Goal: Task Accomplishment & Management: Use online tool/utility

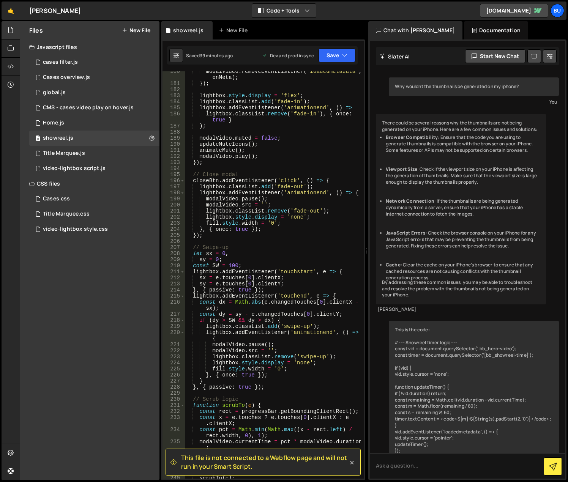
scroll to position [2129, 0]
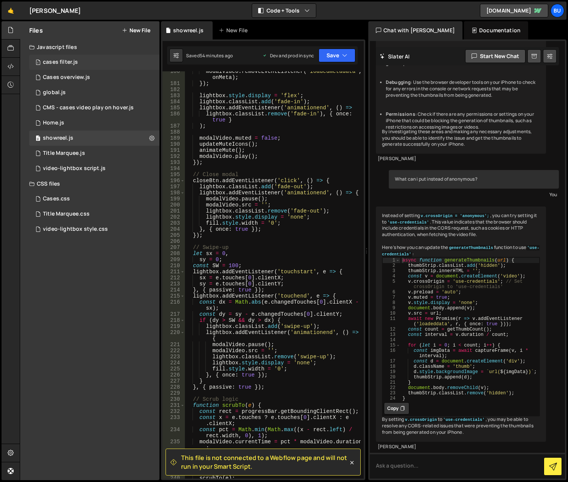
click at [88, 58] on div "1 cases filter.js 0" at bounding box center [94, 62] width 130 height 15
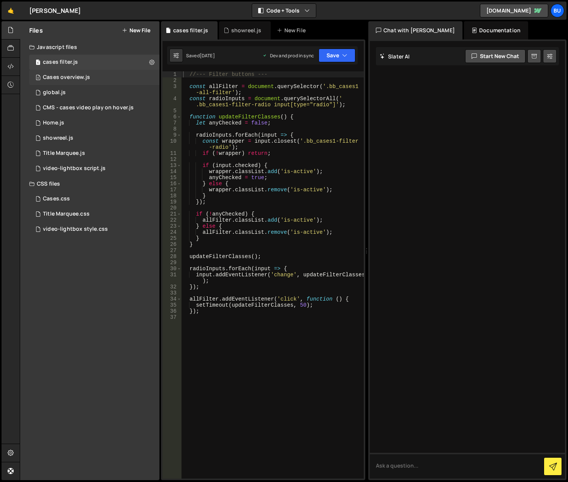
click at [101, 77] on div "3 Cases overview.js 0" at bounding box center [94, 77] width 130 height 15
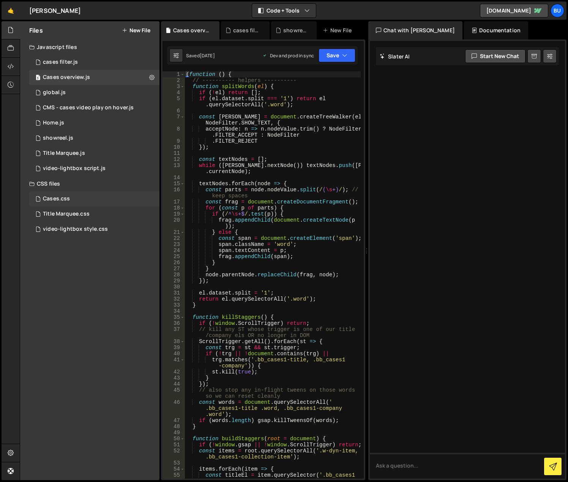
click at [95, 198] on div "Cases.css 0" at bounding box center [94, 198] width 130 height 15
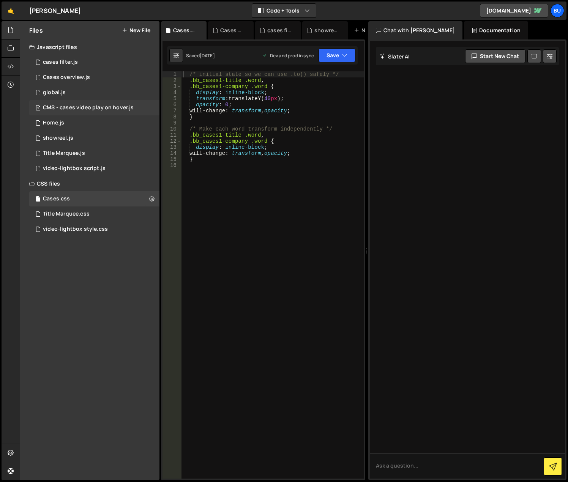
click at [77, 108] on div "CMS - cases video play on hover.js" at bounding box center [88, 107] width 91 height 7
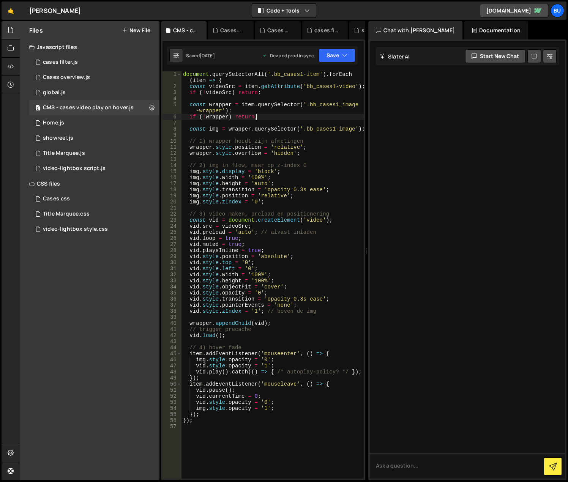
click at [259, 114] on div "document . querySelectorAll ( '.bb_cases1-item' ) . forEach ( item => { const v…" at bounding box center [273, 284] width 182 height 426
click at [263, 127] on div "document . querySelectorAll ( '.bb_cases1-item' ) . forEach ( item => { const v…" at bounding box center [273, 284] width 182 height 426
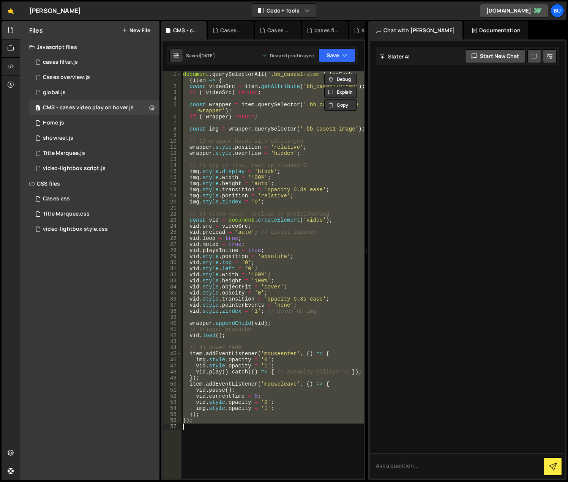
click at [237, 227] on div "document . querySelectorAll ( '.bb_cases1-item' ) . forEach ( item => { const v…" at bounding box center [273, 274] width 182 height 407
type textarea "vid.src = videoSrc;"
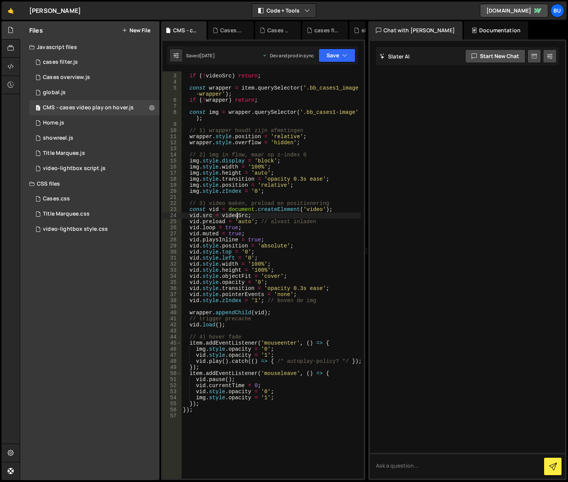
scroll to position [46, 0]
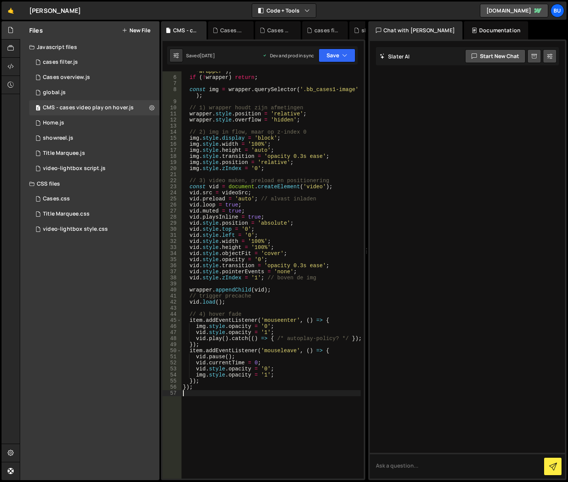
click at [264, 400] on div "const wrapper = item . querySelector ( '.bb_cases1_image -wrapper' ) ; if ( ! w…" at bounding box center [271, 275] width 179 height 426
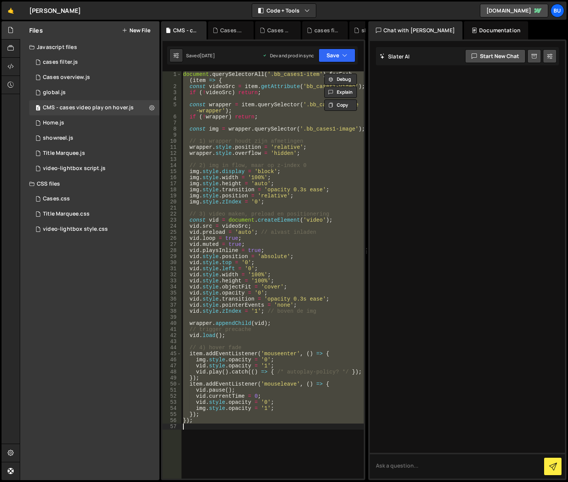
paste textarea "();"
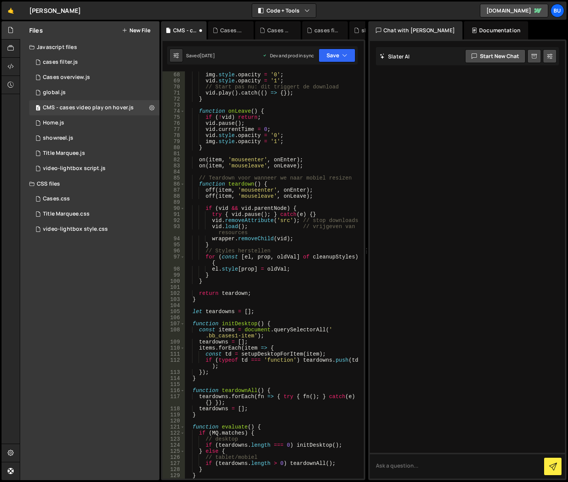
type textarea "});"
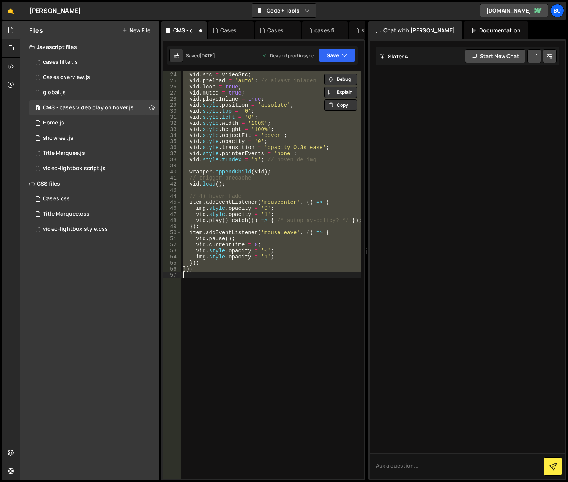
scroll to position [164, 0]
click at [271, 289] on div "const vid = document . createElement ( 'video' ) ; vid . src = videoSrc ; vid .…" at bounding box center [271, 274] width 179 height 407
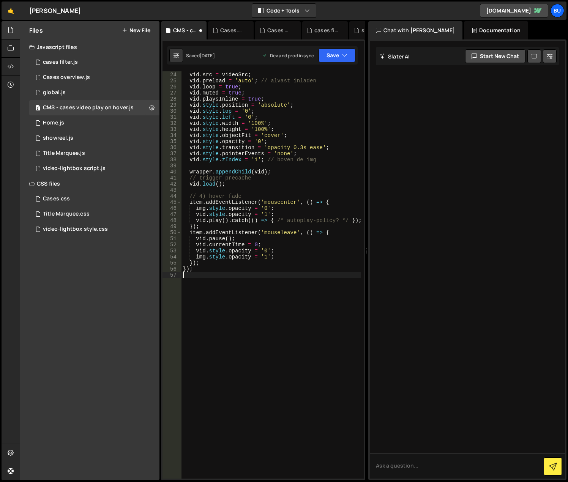
click at [230, 290] on div "const vid = document . createElement ( 'video' ) ; vid . src = videoSrc ; vid .…" at bounding box center [271, 276] width 179 height 420
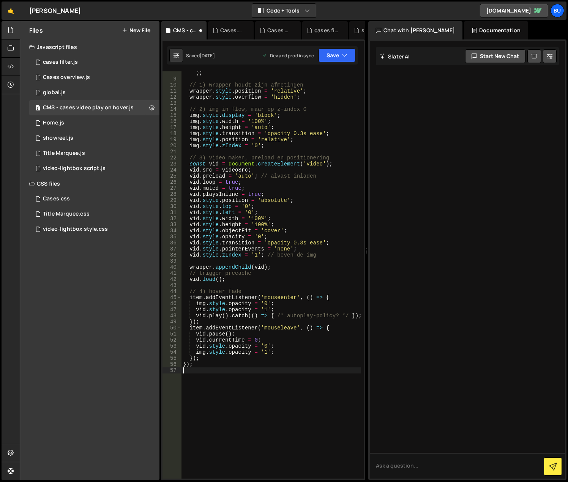
scroll to position [91, 0]
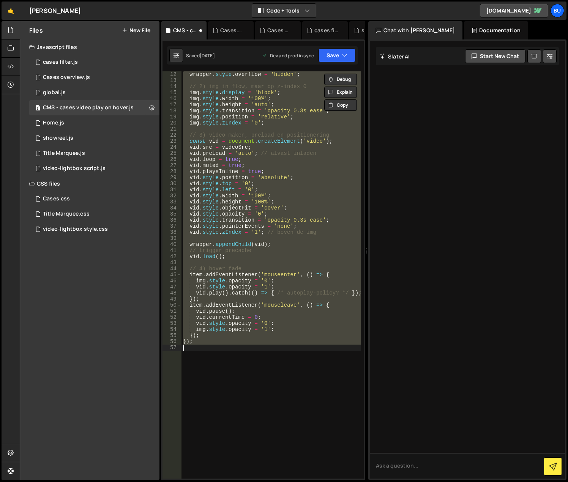
paste textarea "();"
type textarea "})();"
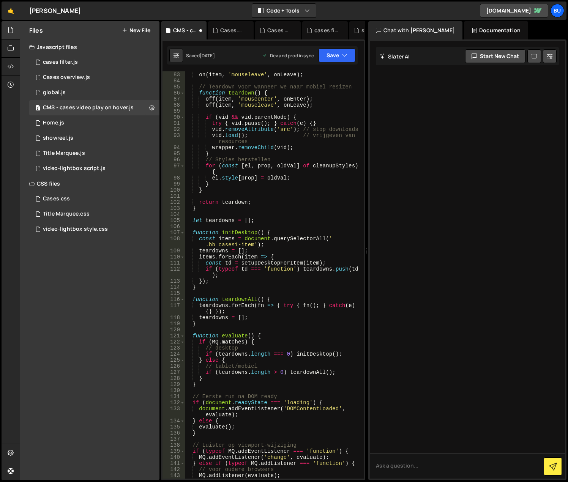
scroll to position [553, 0]
click at [334, 54] on button "Save" at bounding box center [337, 56] width 37 height 14
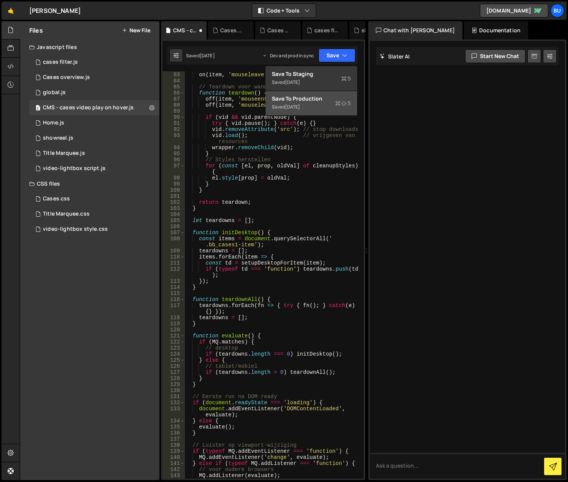
click at [321, 99] on div "Save to Production S" at bounding box center [311, 99] width 79 height 8
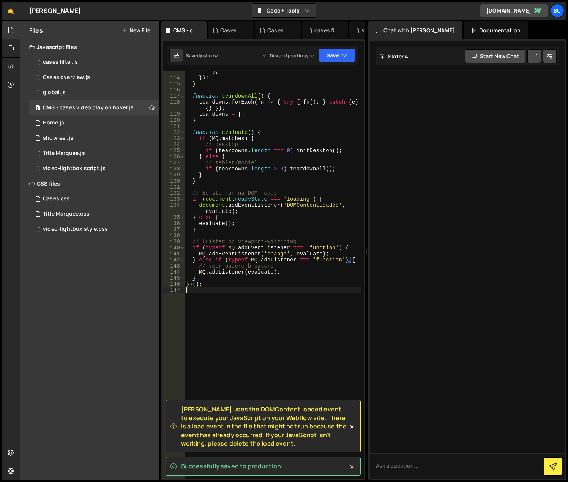
click at [264, 293] on div "if ( typeof td === 'function' ) teardowns . push ( td ) ; }) ; } function teard…" at bounding box center [273, 276] width 176 height 426
click at [260, 292] on div "if ( typeof td === 'function' ) teardowns . push ( td ) ; }) ; } function teard…" at bounding box center [273, 276] width 176 height 426
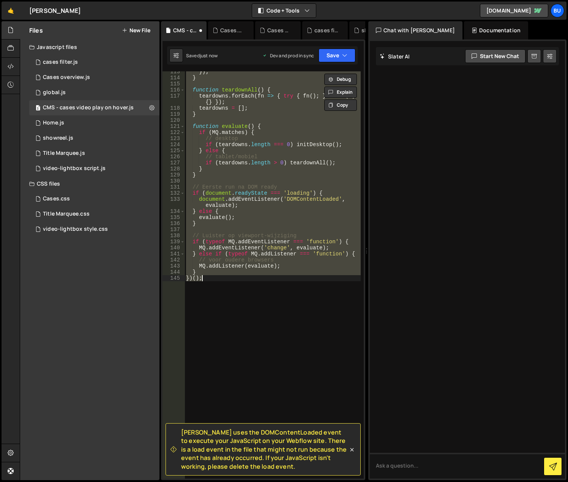
type textarea "});"
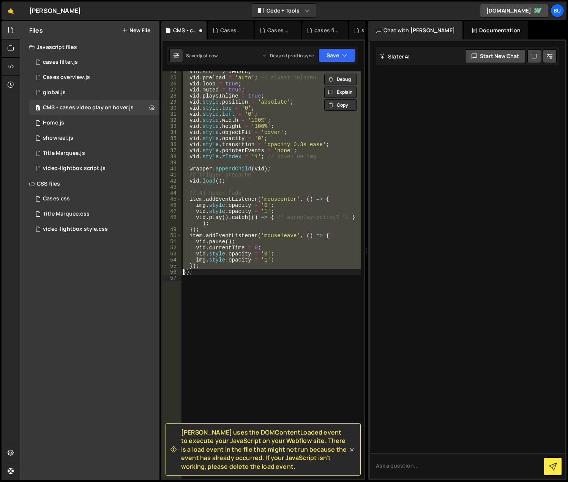
scroll to position [164, 0]
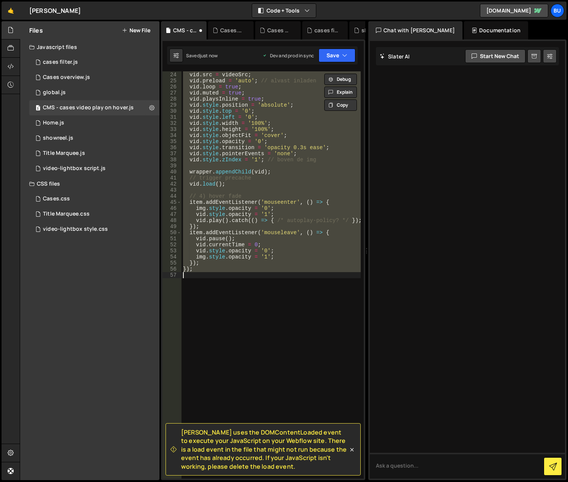
click at [260, 292] on div "const vid = document . createElement ( 'video' ) ; vid . src = videoSrc ; vid .…" at bounding box center [271, 274] width 179 height 407
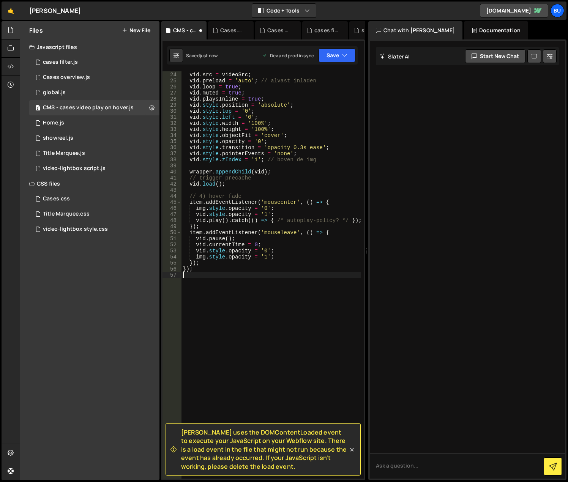
click at [259, 297] on div "const vid = document . createElement ( 'video' ) ; vid . src = videoSrc ; vid .…" at bounding box center [271, 276] width 179 height 420
click at [255, 297] on div "const vid = document . createElement ( 'video' ) ; vid . src = videoSrc ; vid .…" at bounding box center [271, 276] width 179 height 420
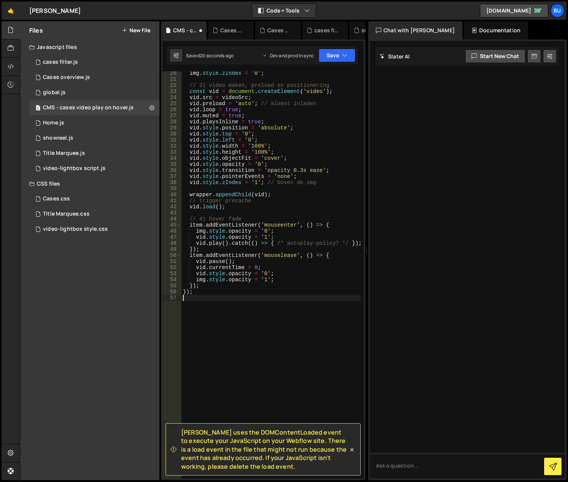
scroll to position [118, 0]
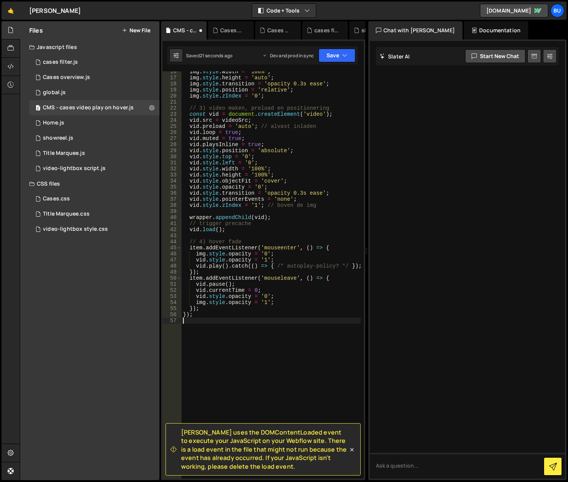
click at [267, 129] on div "img . style . width = '100%' ; img . style . height = 'auto' ; img . style . tr…" at bounding box center [271, 279] width 179 height 420
click at [267, 127] on div "img . style . width = '100%' ; img . style . height = 'auto' ; img . style . tr…" at bounding box center [271, 279] width 179 height 420
type textarea "vid.preload = 'auto'; // alvast inladen"
click at [295, 348] on div "img . style . width = '100%' ; img . style . height = 'auto' ; img . style . tr…" at bounding box center [271, 279] width 179 height 420
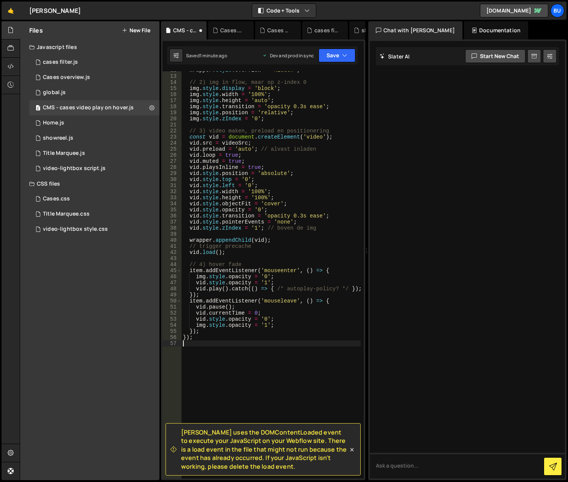
click at [299, 322] on div "wrapper . style . overflow = 'hidden' ; // 2) img in flow, maar op z‑index 0 im…" at bounding box center [271, 277] width 179 height 420
drag, startPoint x: 179, startPoint y: 431, endPoint x: 280, endPoint y: 464, distance: 106.9
click at [280, 464] on div "[PERSON_NAME] uses the DOMContentLoaded event to execute your JavaScript on you…" at bounding box center [260, 449] width 178 height 43
copy span "[PERSON_NAME] uses the DOMContentLoaded event to execute your JavaScript on you…"
click at [242, 228] on div "wrapper . style . overflow = 'hidden' ; // 2) img in flow, maar op z‑index 0 im…" at bounding box center [271, 277] width 179 height 420
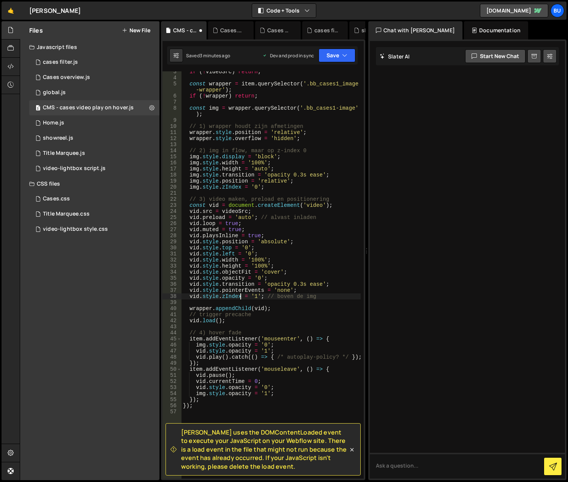
scroll to position [0, 0]
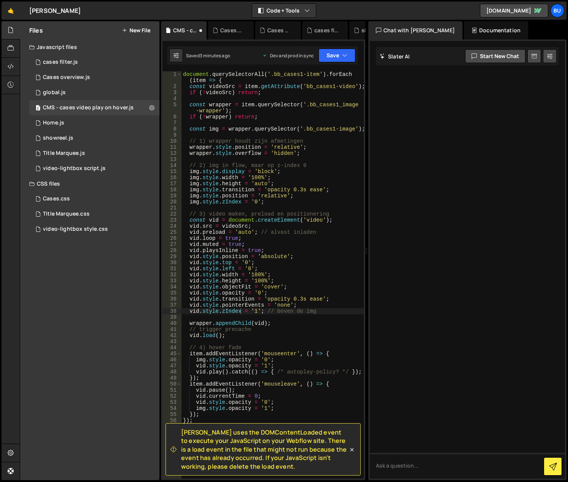
drag, startPoint x: 349, startPoint y: 450, endPoint x: 319, endPoint y: 397, distance: 61.2
click at [349, 450] on icon at bounding box center [352, 450] width 8 height 8
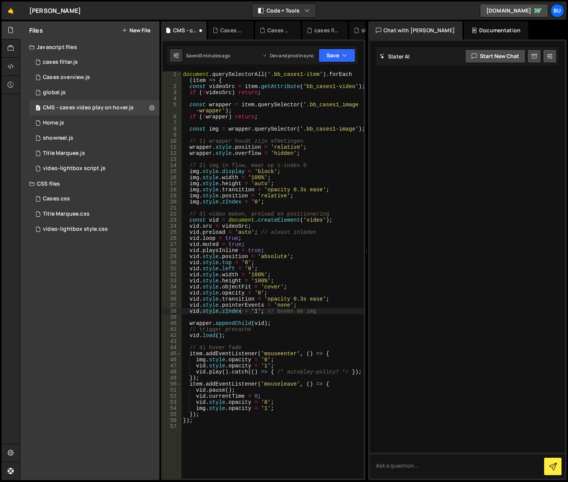
click at [296, 365] on div "document . querySelectorAll ( '.bb_cases1-item' ) . forEach ( item => { const v…" at bounding box center [273, 284] width 182 height 426
click at [295, 345] on div "document . querySelectorAll ( '.bb_cases1-item' ) . forEach ( item => { const v…" at bounding box center [273, 284] width 182 height 426
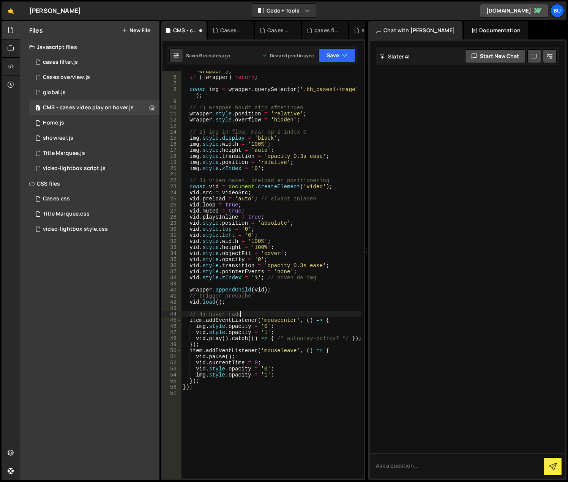
scroll to position [46, 0]
click at [294, 300] on div "const wrapper = item . querySelector ( '.bb_cases1_image -wrapper' ) ; if ( ! w…" at bounding box center [271, 275] width 179 height 426
click at [335, 56] on button "Save" at bounding box center [337, 56] width 37 height 14
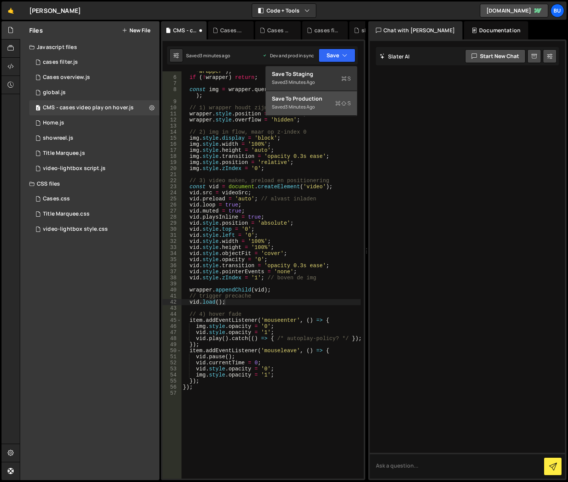
click at [329, 103] on div "Saved 3 minutes ago" at bounding box center [311, 107] width 79 height 9
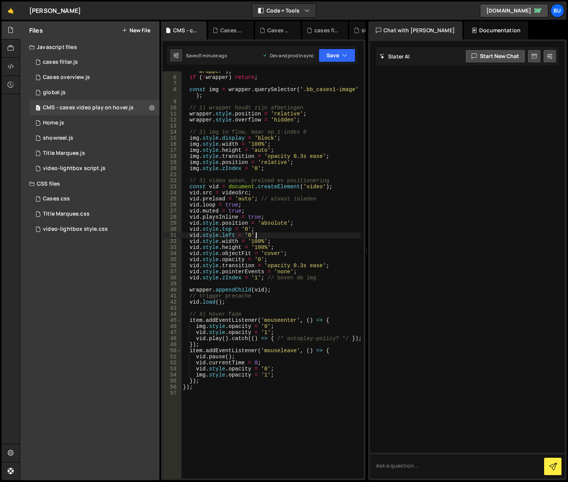
click at [256, 235] on div "const wrapper = item . querySelector ( '.bb_cases1_image -wrapper' ) ; if ( ! w…" at bounding box center [271, 275] width 179 height 426
type textarea "});"
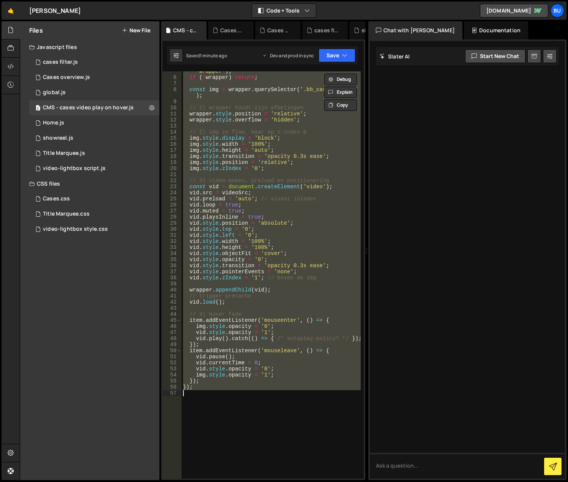
paste textarea
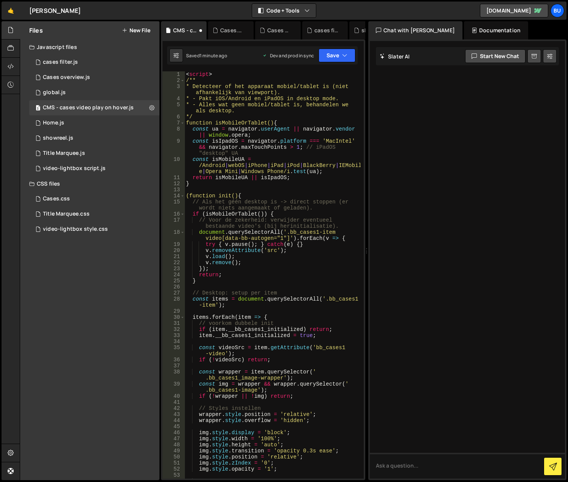
scroll to position [0, 0]
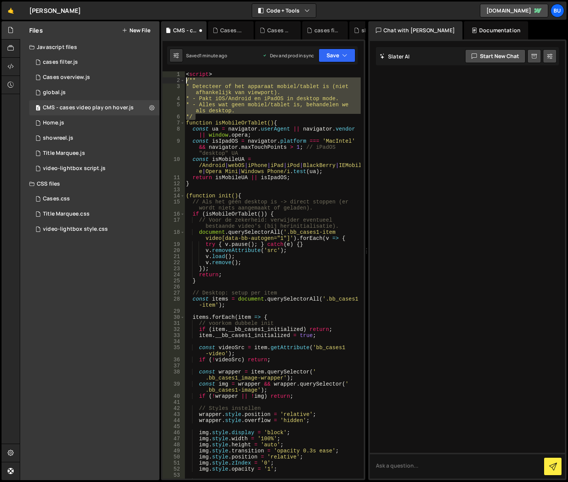
drag, startPoint x: 205, startPoint y: 116, endPoint x: 176, endPoint y: 82, distance: 44.2
click at [176, 82] on div "1 2 3 4 5 6 7 8 9 10 11 12 13 14 15 16 17 18 19 20 21 22 23 24 25 26 27 28 29 3…" at bounding box center [263, 274] width 201 height 407
type textarea "/** * Detecteer of het apparaat mobiel/tablet is (niet afhankelijk van viewport…"
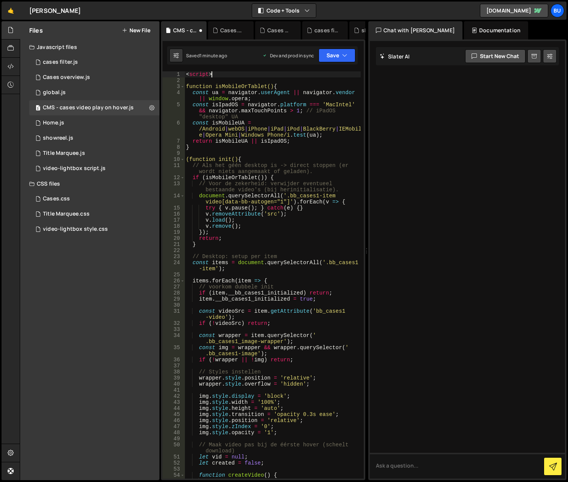
drag, startPoint x: 227, startPoint y: 76, endPoint x: 211, endPoint y: 76, distance: 16.7
click at [211, 76] on div "< script > function isMobileOrTablet() { const ua = navigator . userAgent || na…" at bounding box center [273, 281] width 176 height 420
drag, startPoint x: 209, startPoint y: 81, endPoint x: 185, endPoint y: 73, distance: 25.8
click at [185, 73] on div "<script> 1 2 3 4 5 6 7 8 9 10 11 12 13 14 15 16 17 18 19 20 21 22 23 24 25 26 2…" at bounding box center [263, 274] width 201 height 407
type textarea "<script>"
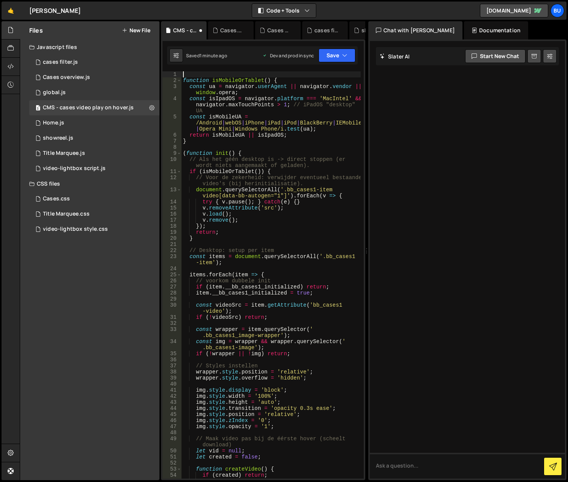
type textarea "function isMobileOrTablet() {"
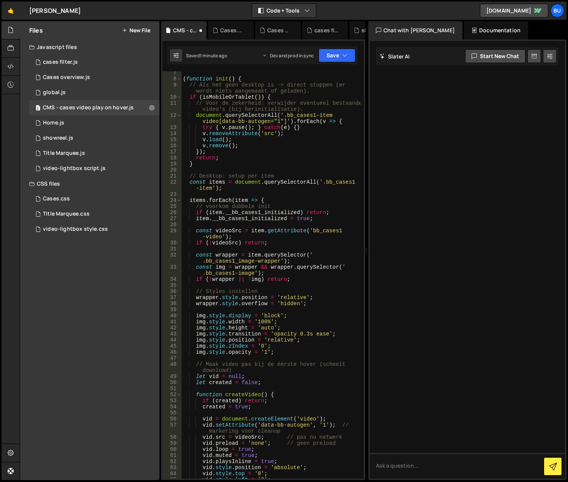
scroll to position [474, 0]
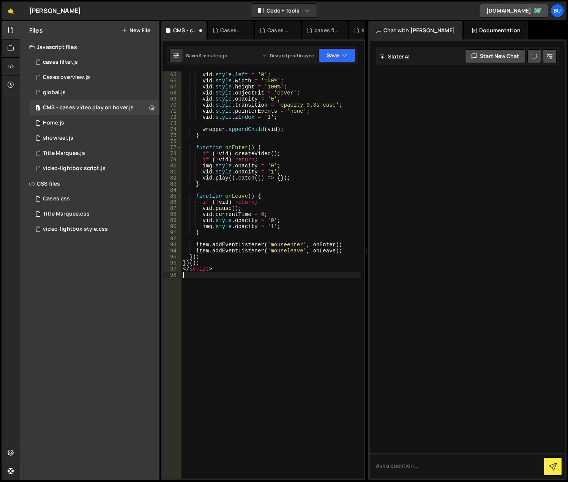
drag, startPoint x: 210, startPoint y: 273, endPoint x: 220, endPoint y: 273, distance: 9.5
click at [212, 274] on div "vid . style . top = '0' ; vid . style . left = '0' ; vid . style . width = '100…" at bounding box center [271, 276] width 179 height 420
click at [221, 272] on div "vid . style . top = '0' ; vid . style . left = '0' ; vid . style . width = '100…" at bounding box center [271, 276] width 179 height 420
type textarea "<"
type textarea "})();"
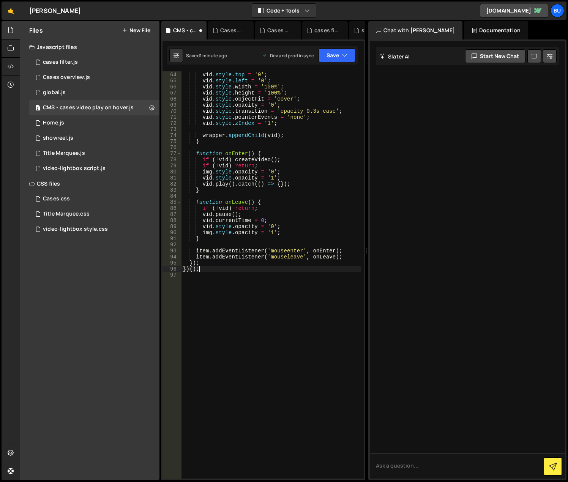
scroll to position [468, 0]
click at [335, 56] on button "Save" at bounding box center [337, 56] width 37 height 14
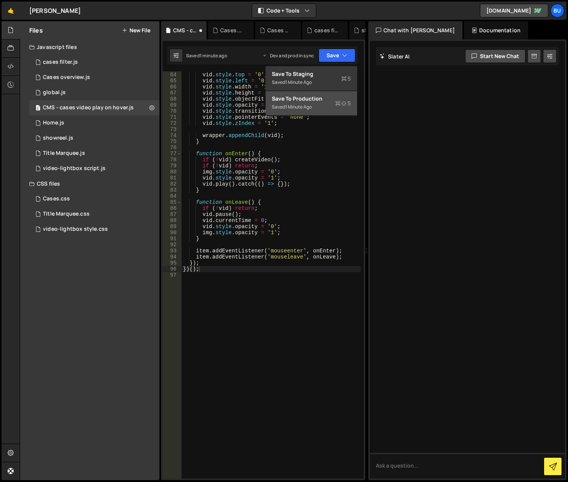
click at [325, 102] on div "Save to Production S" at bounding box center [311, 99] width 79 height 8
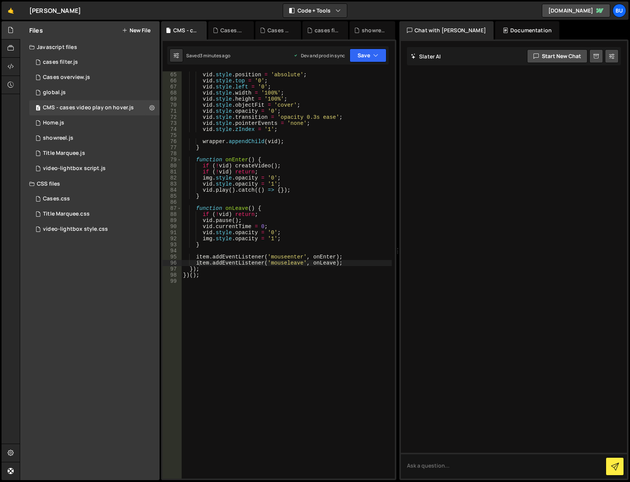
scroll to position [404, 0]
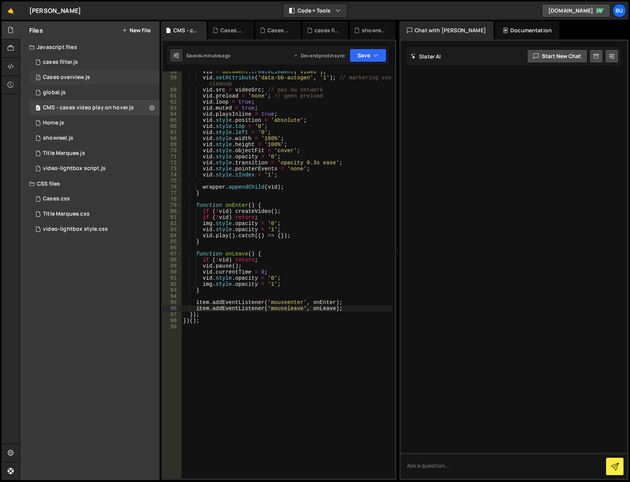
click at [123, 79] on div "3 Cases overview.js 0" at bounding box center [94, 77] width 130 height 15
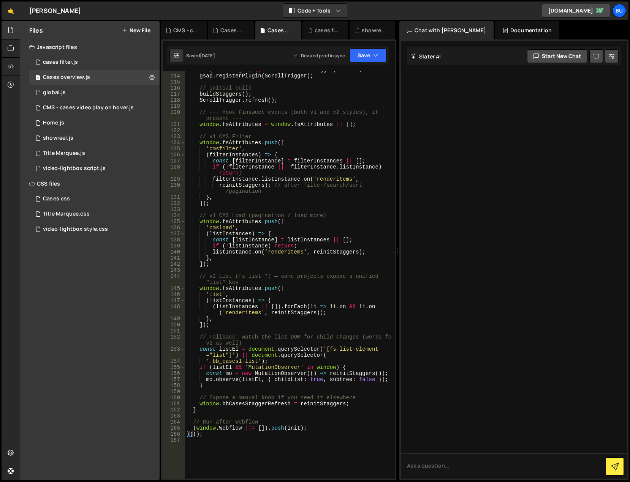
scroll to position [820, 0]
